Goal: Check status: Check status

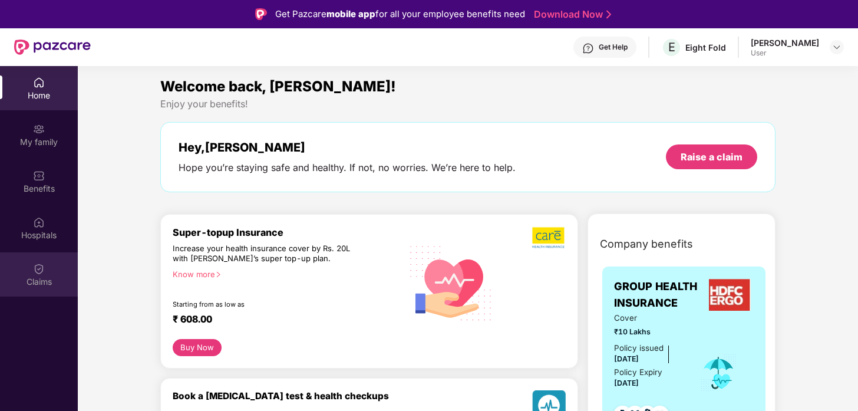
click at [46, 279] on div "Claims" at bounding box center [39, 282] width 78 height 12
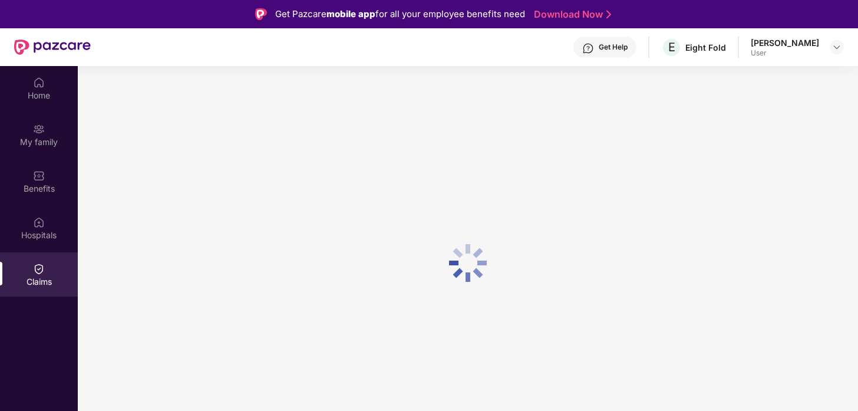
click at [42, 158] on div "Home My family Benefits Hospitals Claims" at bounding box center [39, 182] width 78 height 233
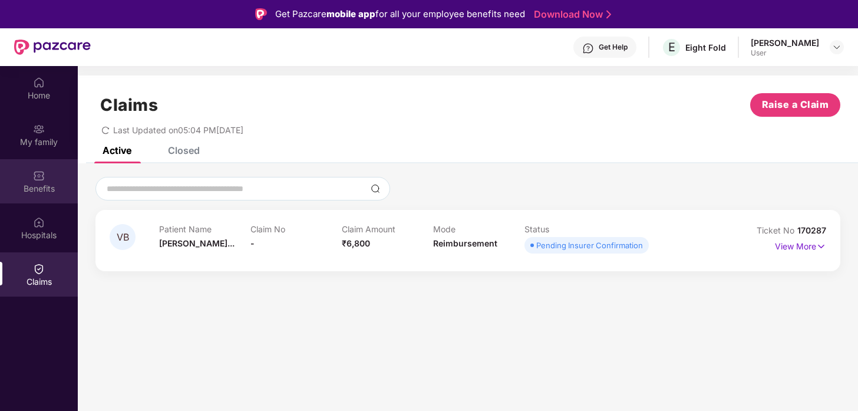
click at [42, 183] on div "Benefits" at bounding box center [39, 189] width 78 height 12
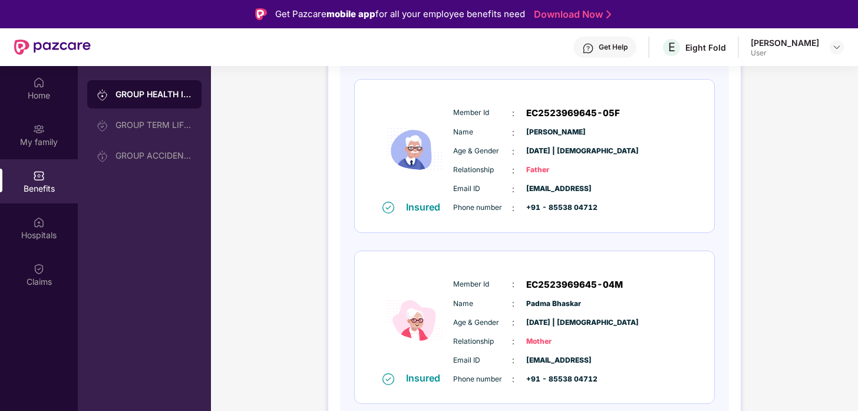
scroll to position [66, 0]
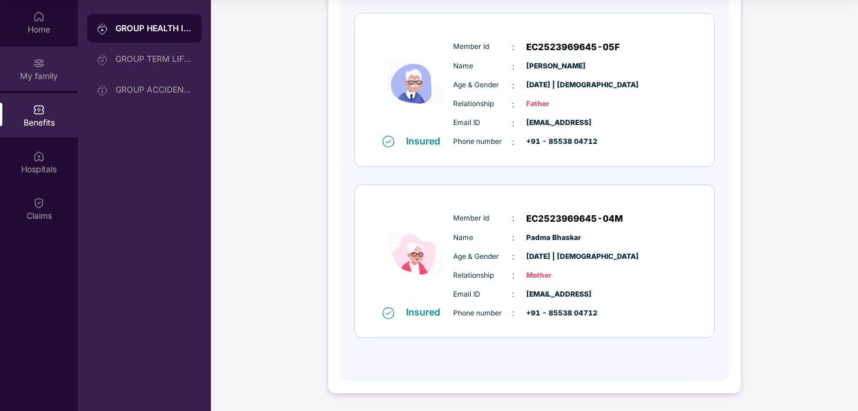
click at [39, 61] on img at bounding box center [39, 63] width 12 height 12
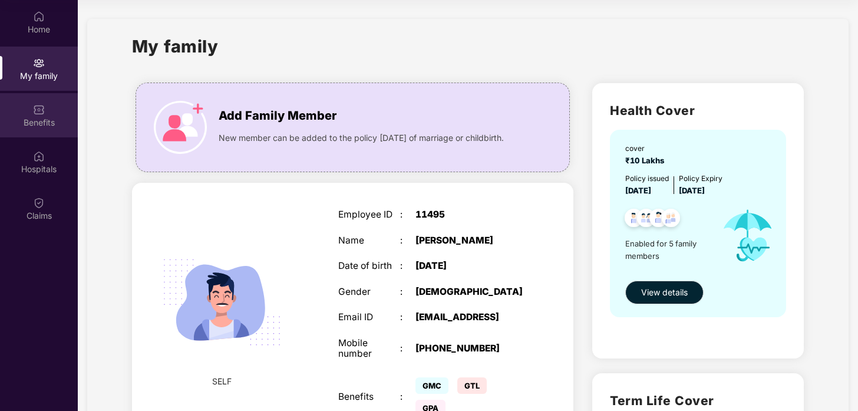
click at [44, 107] on img at bounding box center [39, 110] width 12 height 12
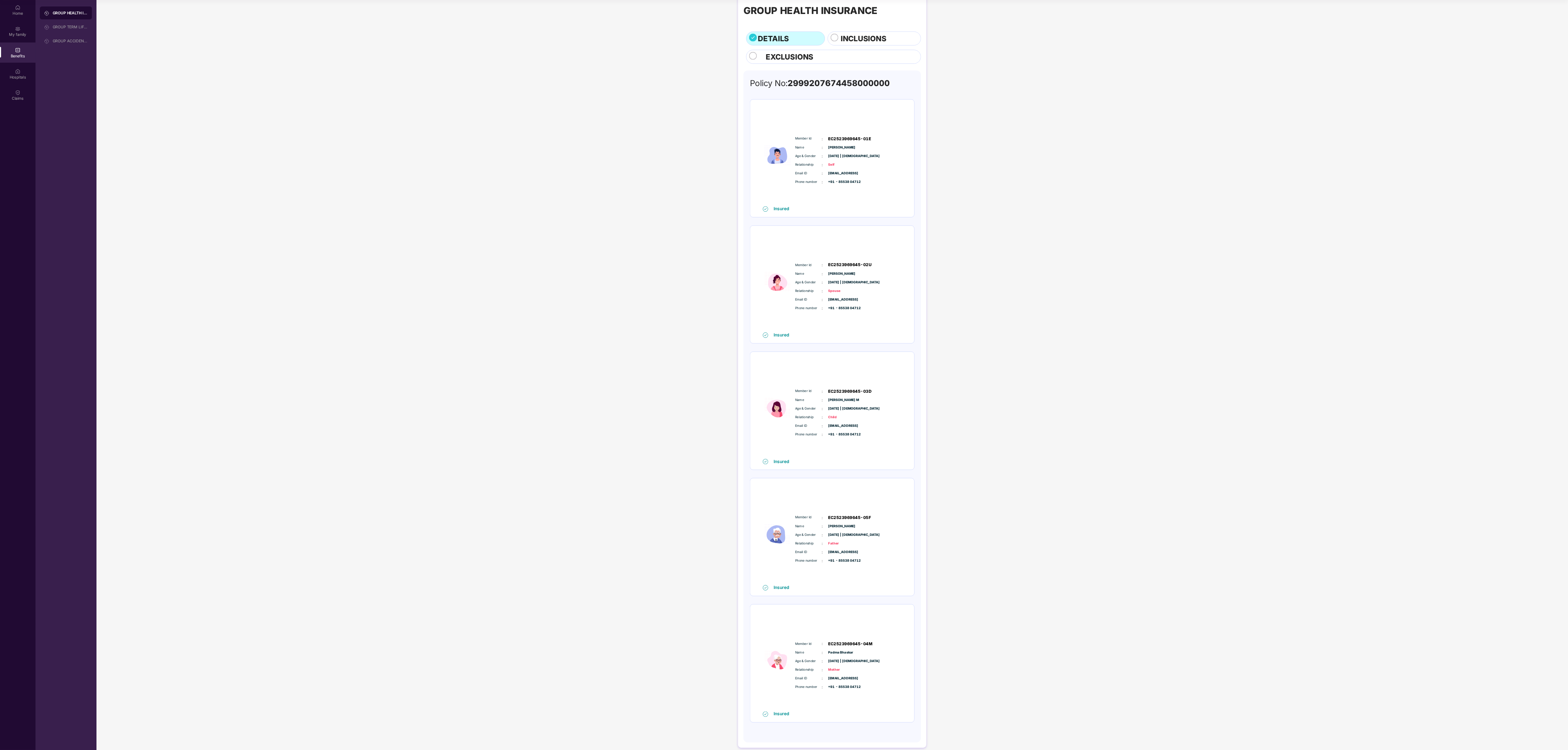
scroll to position [40, 0]
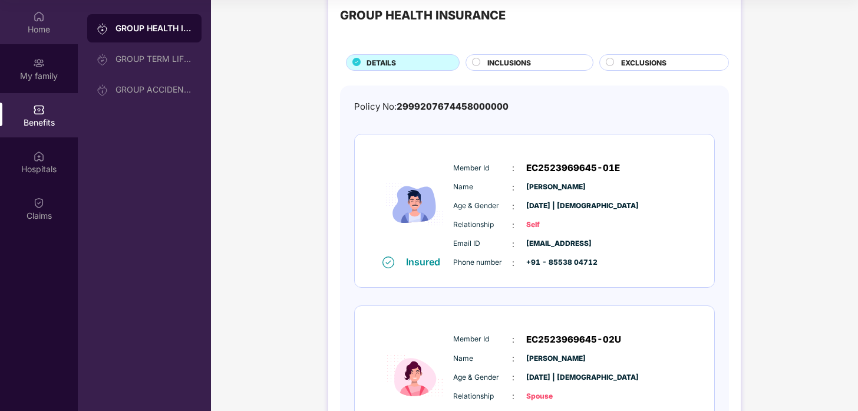
click at [42, 31] on div "Home" at bounding box center [39, 30] width 78 height 12
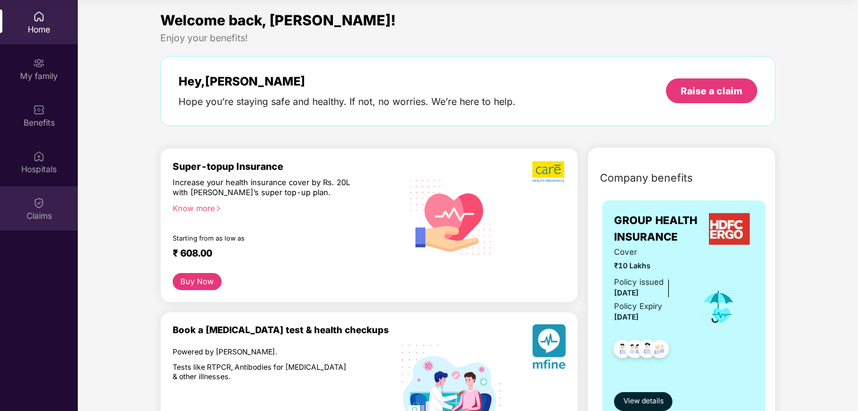
click at [32, 200] on div "Claims" at bounding box center [39, 208] width 78 height 44
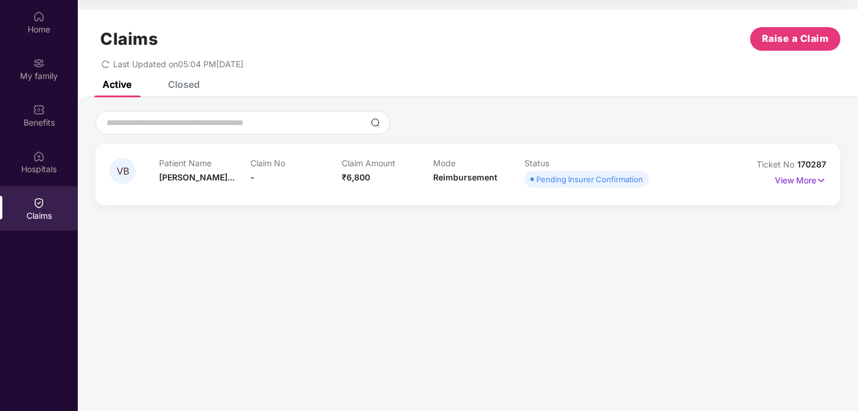
click at [323, 169] on div "Claim No -" at bounding box center [295, 174] width 91 height 32
click at [789, 182] on p "View More" at bounding box center [800, 179] width 51 height 16
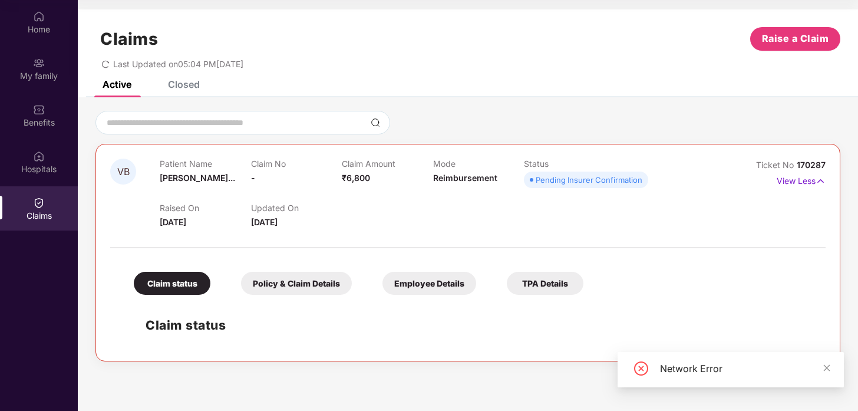
click at [184, 321] on h2 "Claim status" at bounding box center [480, 324] width 668 height 19
click at [367, 230] on div at bounding box center [467, 241] width 715 height 25
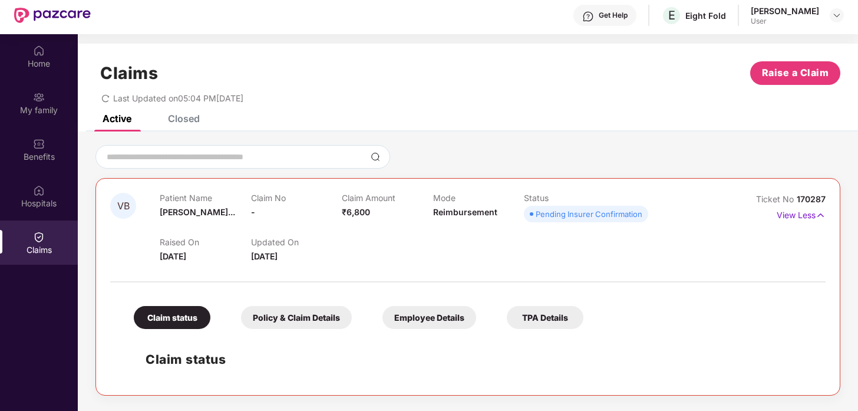
scroll to position [31, 0]
click at [580, 217] on div "Pending Insurer Confirmation" at bounding box center [589, 215] width 107 height 12
click at [166, 117] on div "Closed" at bounding box center [174, 119] width 49 height 12
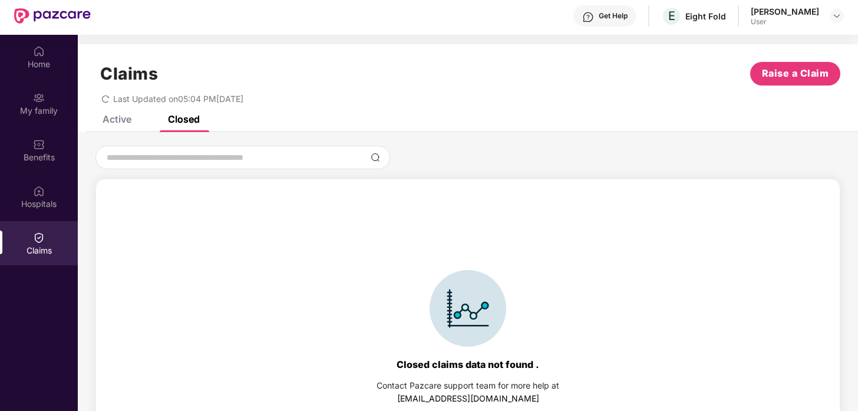
click at [120, 118] on div "Active" at bounding box center [117, 119] width 29 height 12
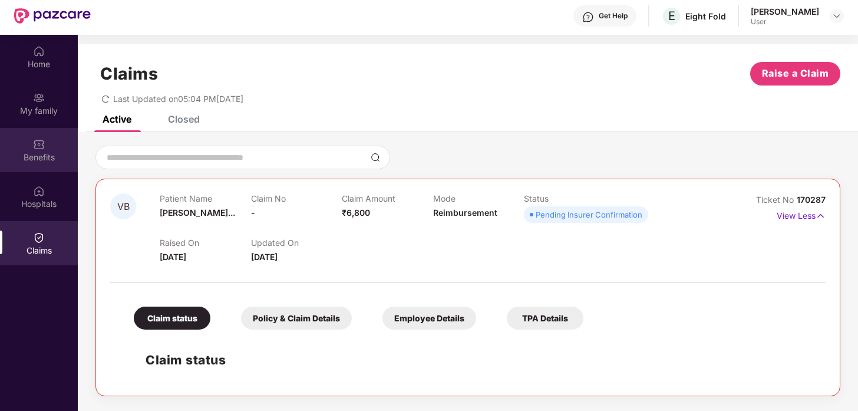
click at [37, 147] on img at bounding box center [39, 144] width 12 height 12
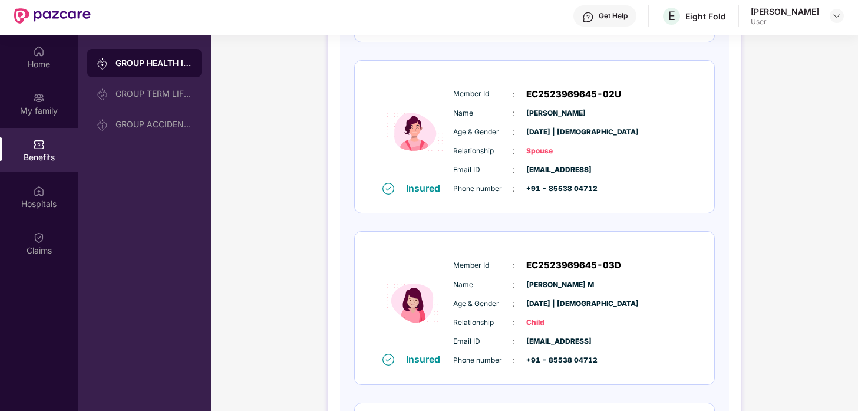
scroll to position [381, 0]
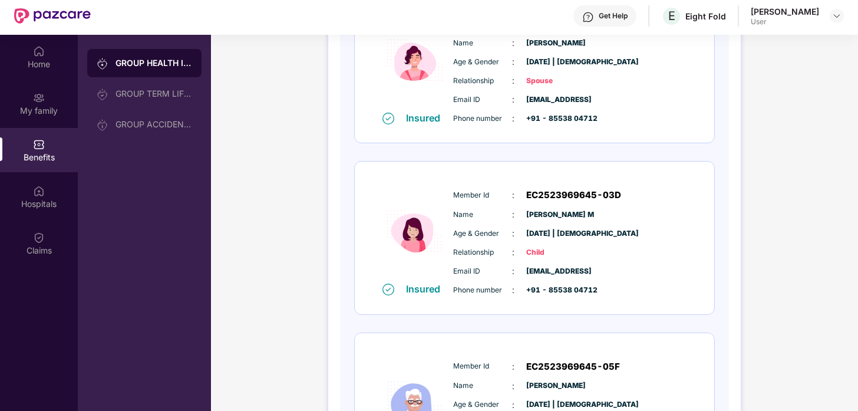
click at [599, 18] on div "Get Help" at bounding box center [613, 15] width 29 height 9
